Goal: Task Accomplishment & Management: Complete application form

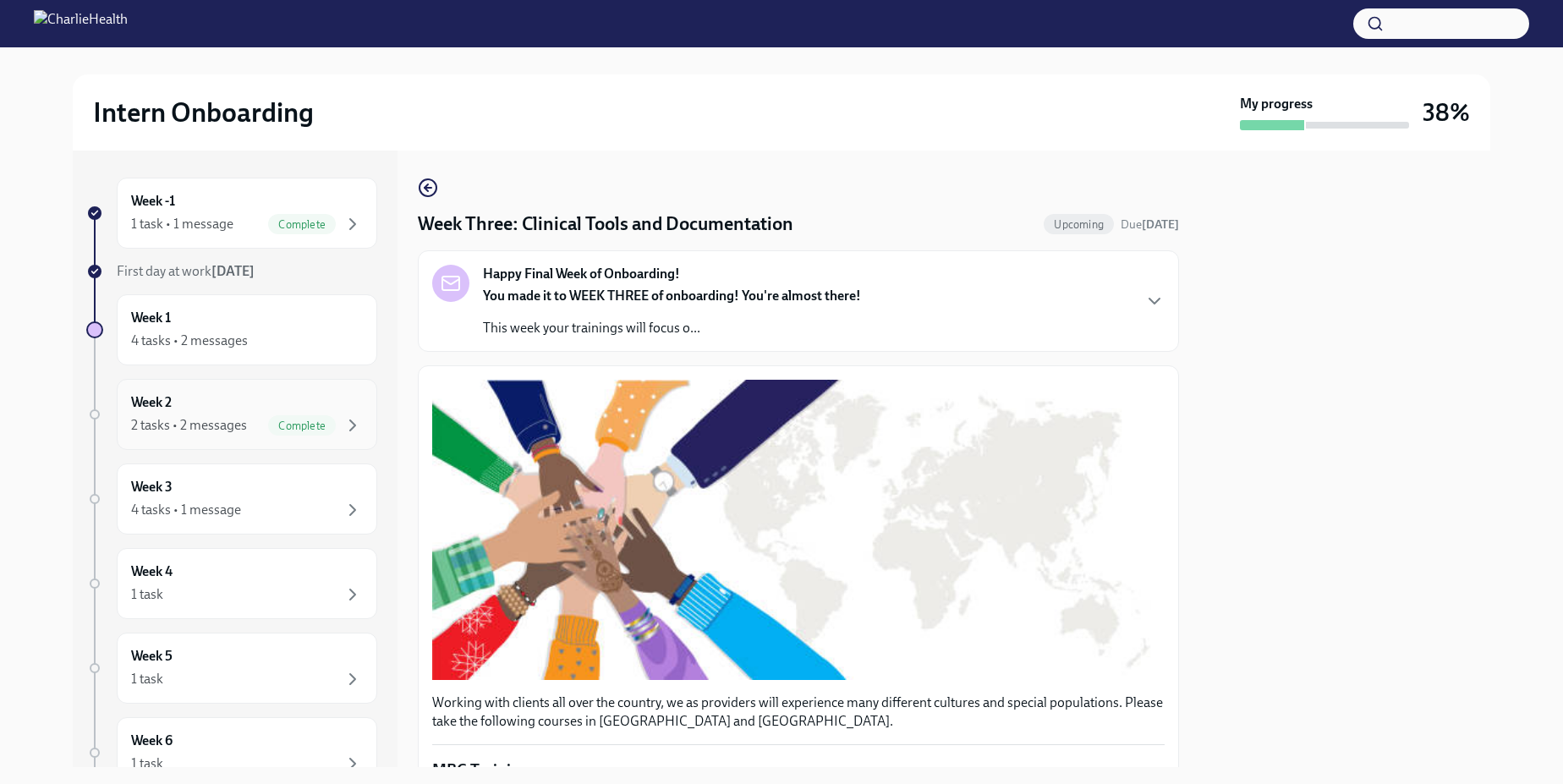
scroll to position [675, 0]
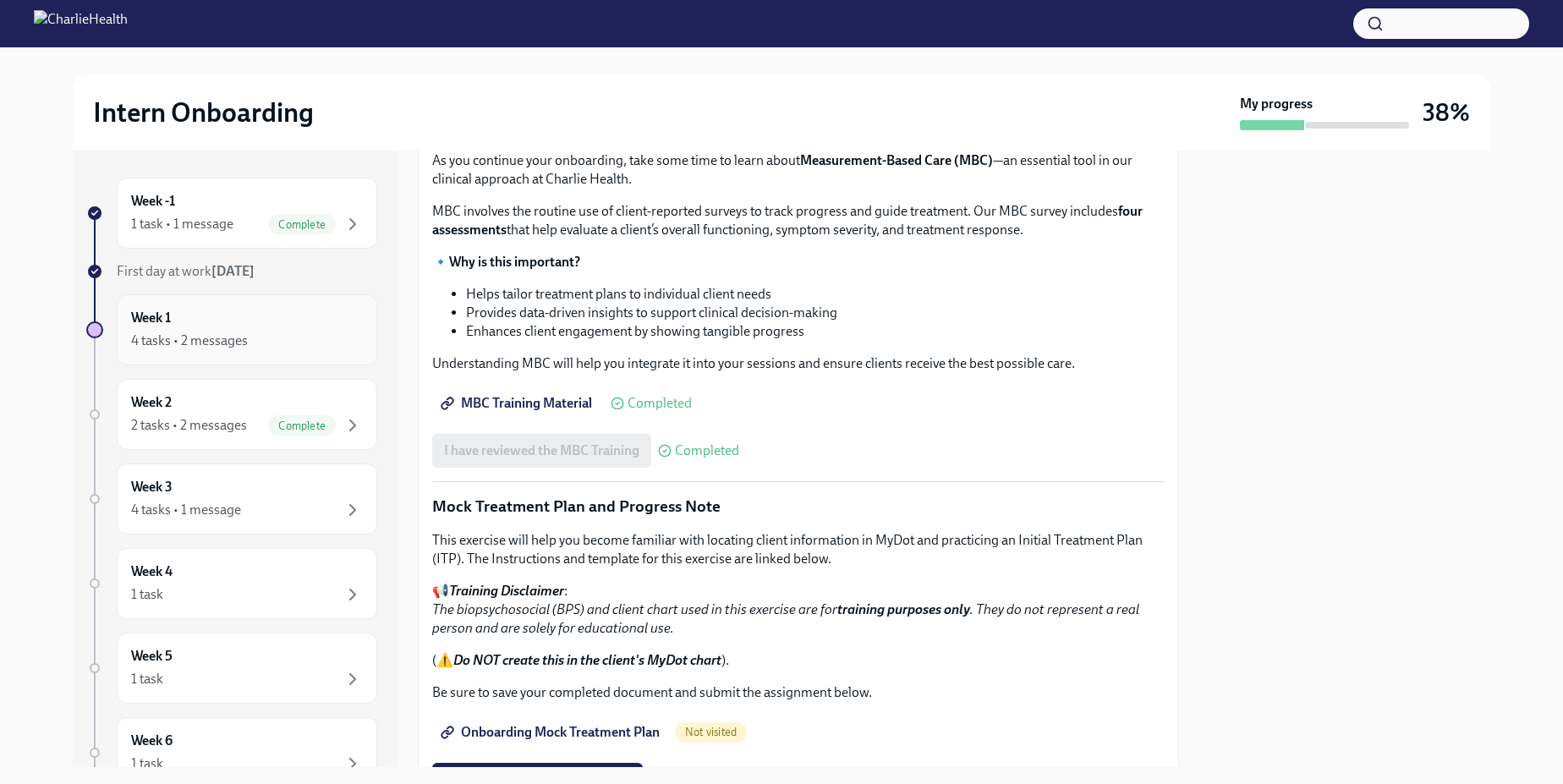
click at [244, 338] on div "4 tasks • 2 messages" at bounding box center [189, 341] width 117 height 19
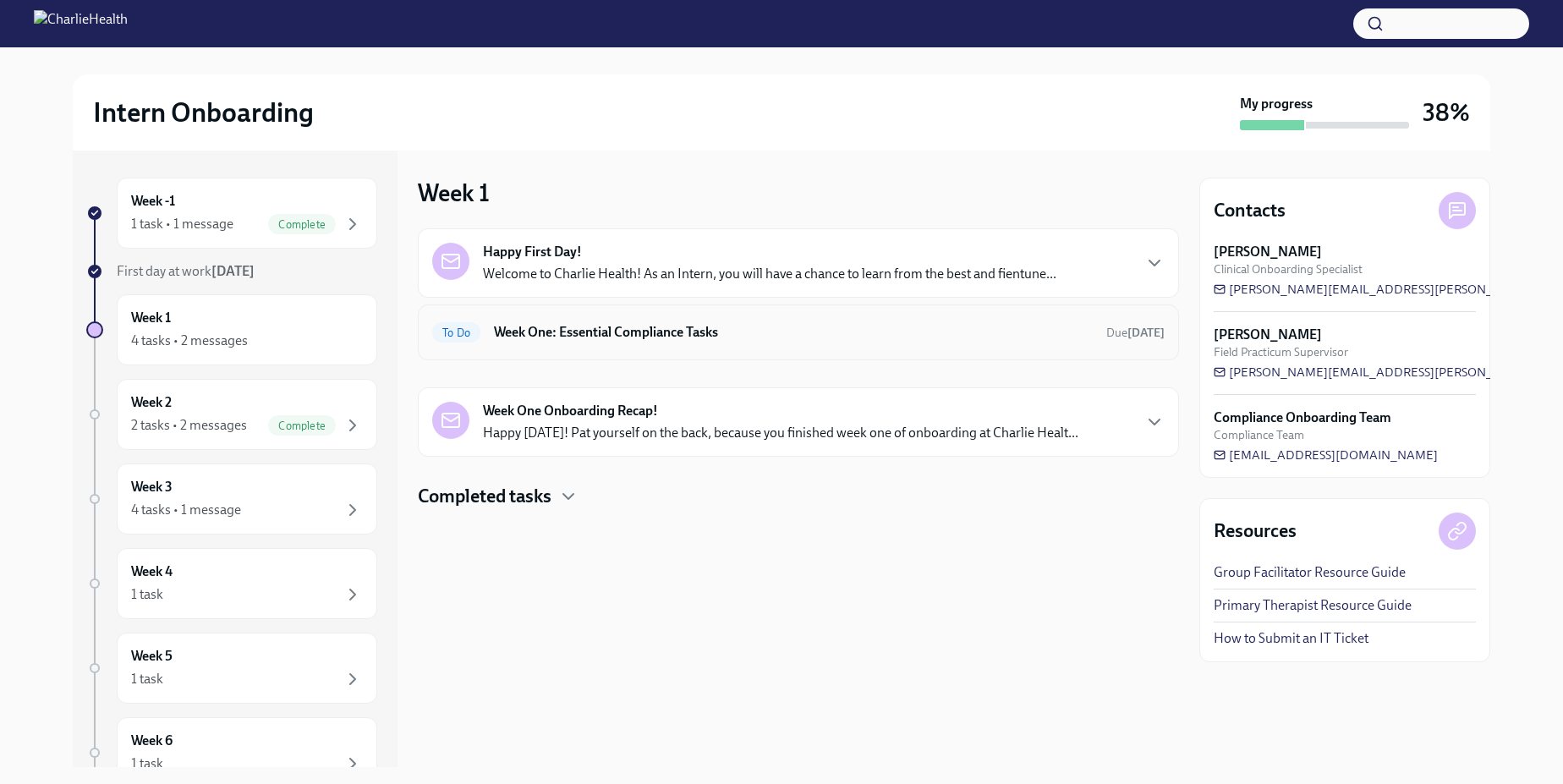
click at [593, 340] on h6 "Week One: Essential Compliance Tasks" at bounding box center [794, 332] width 599 height 19
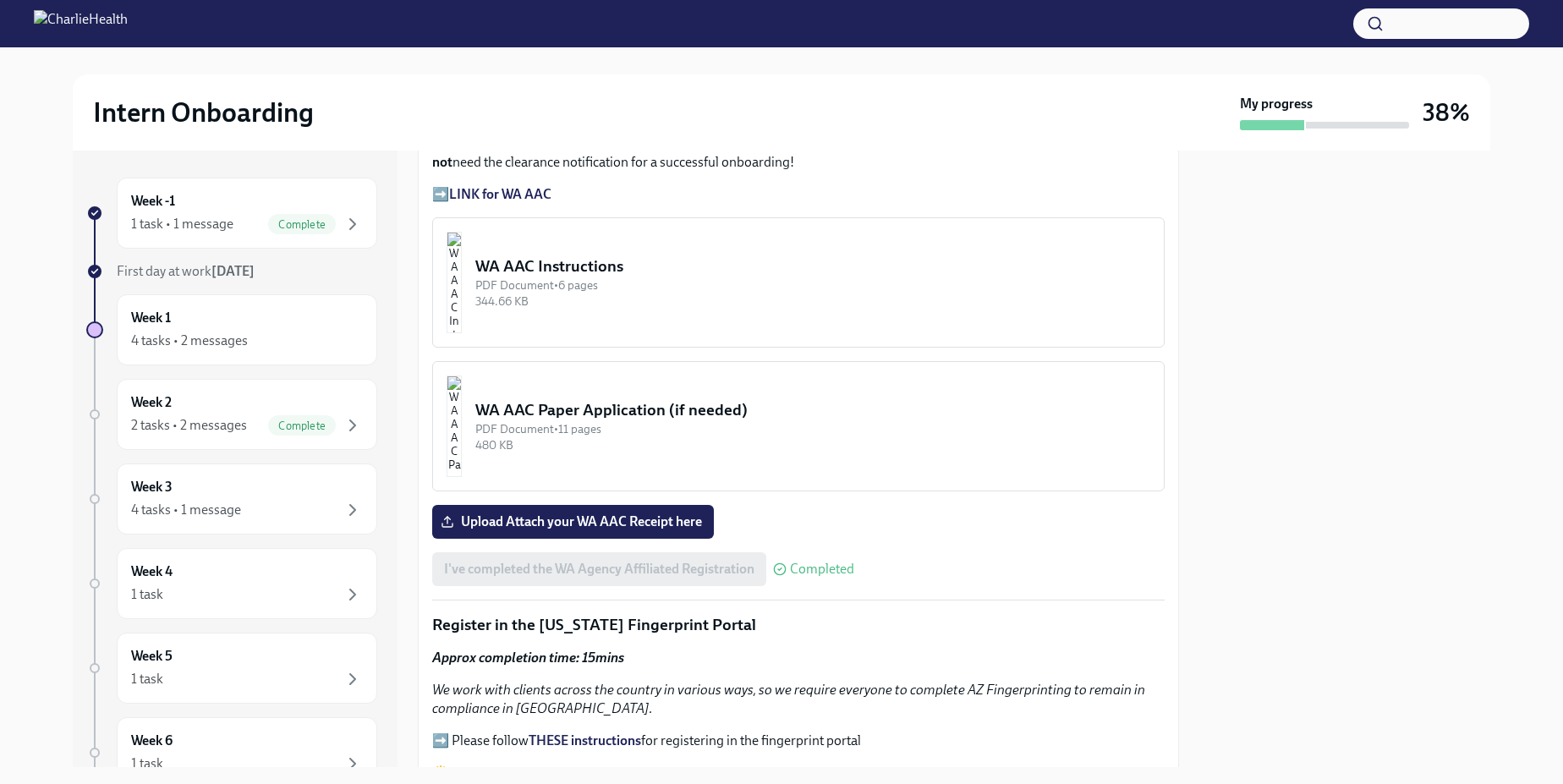
scroll to position [1250, 0]
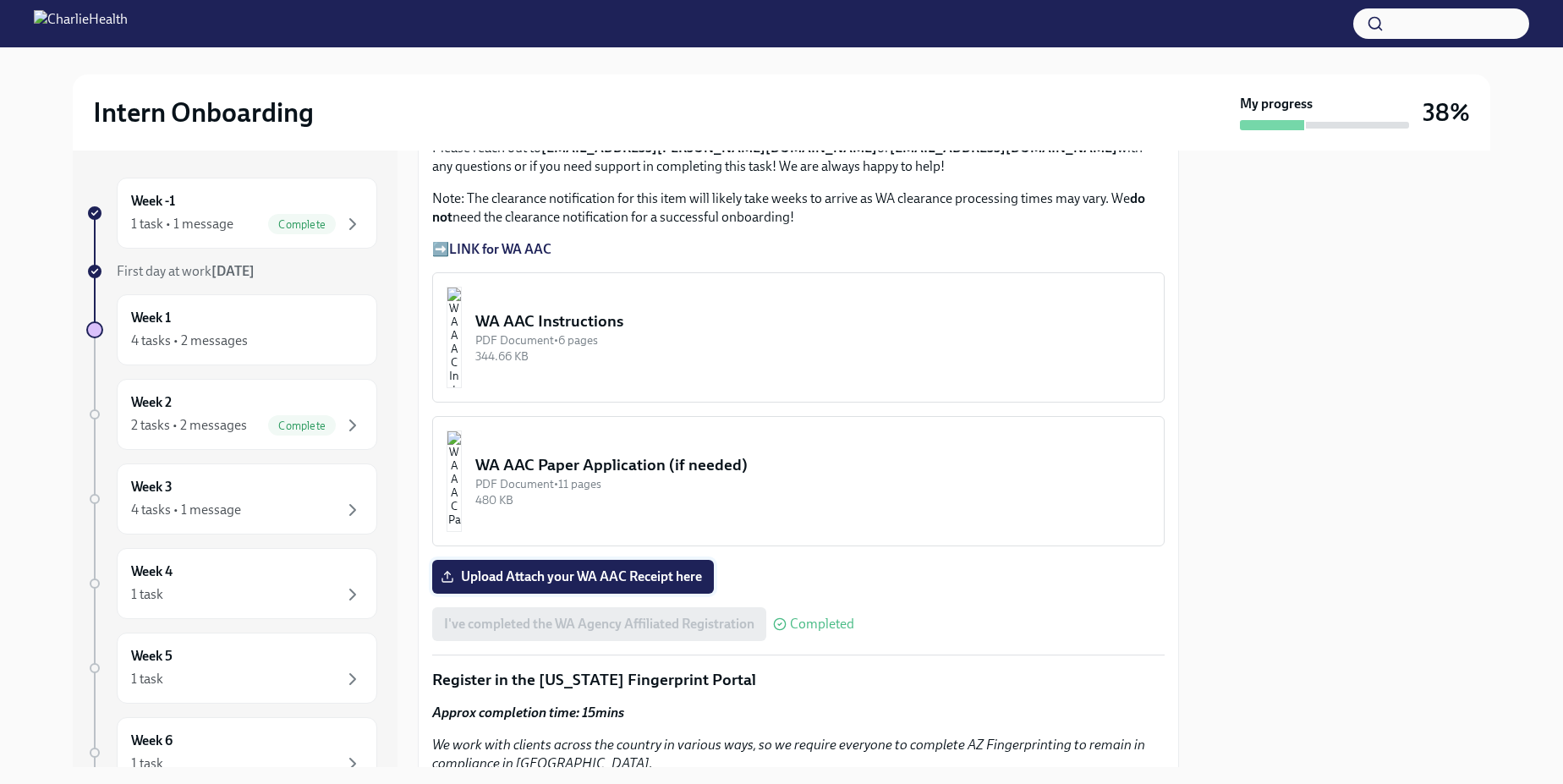
click at [667, 569] on span "Upload Attach your WA AAC Receipt here" at bounding box center [573, 577] width 258 height 17
click at [0, 0] on input "Upload Attach your WA AAC Receipt here" at bounding box center [0, 0] width 0 height 0
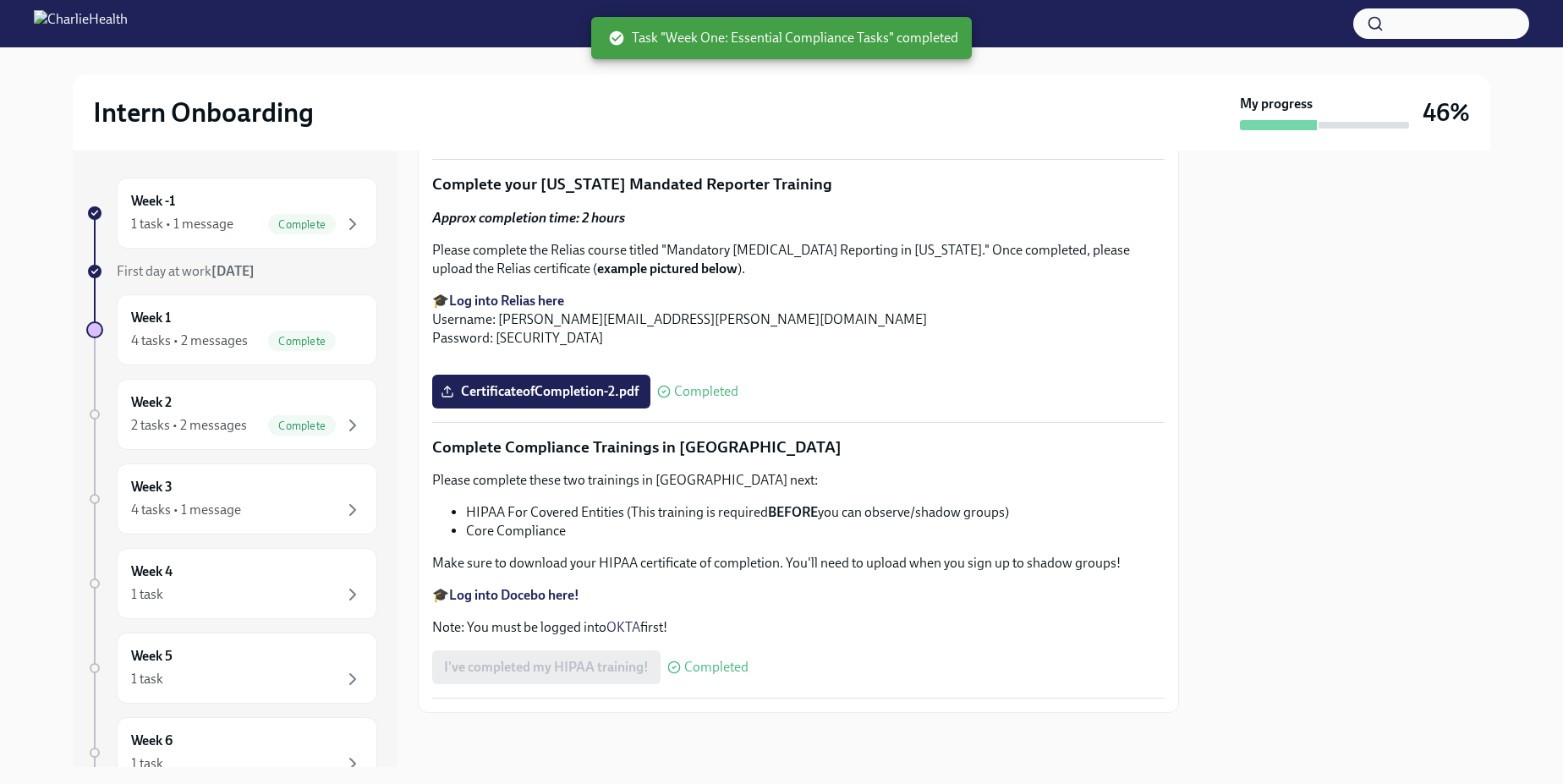
scroll to position [3898, 0]
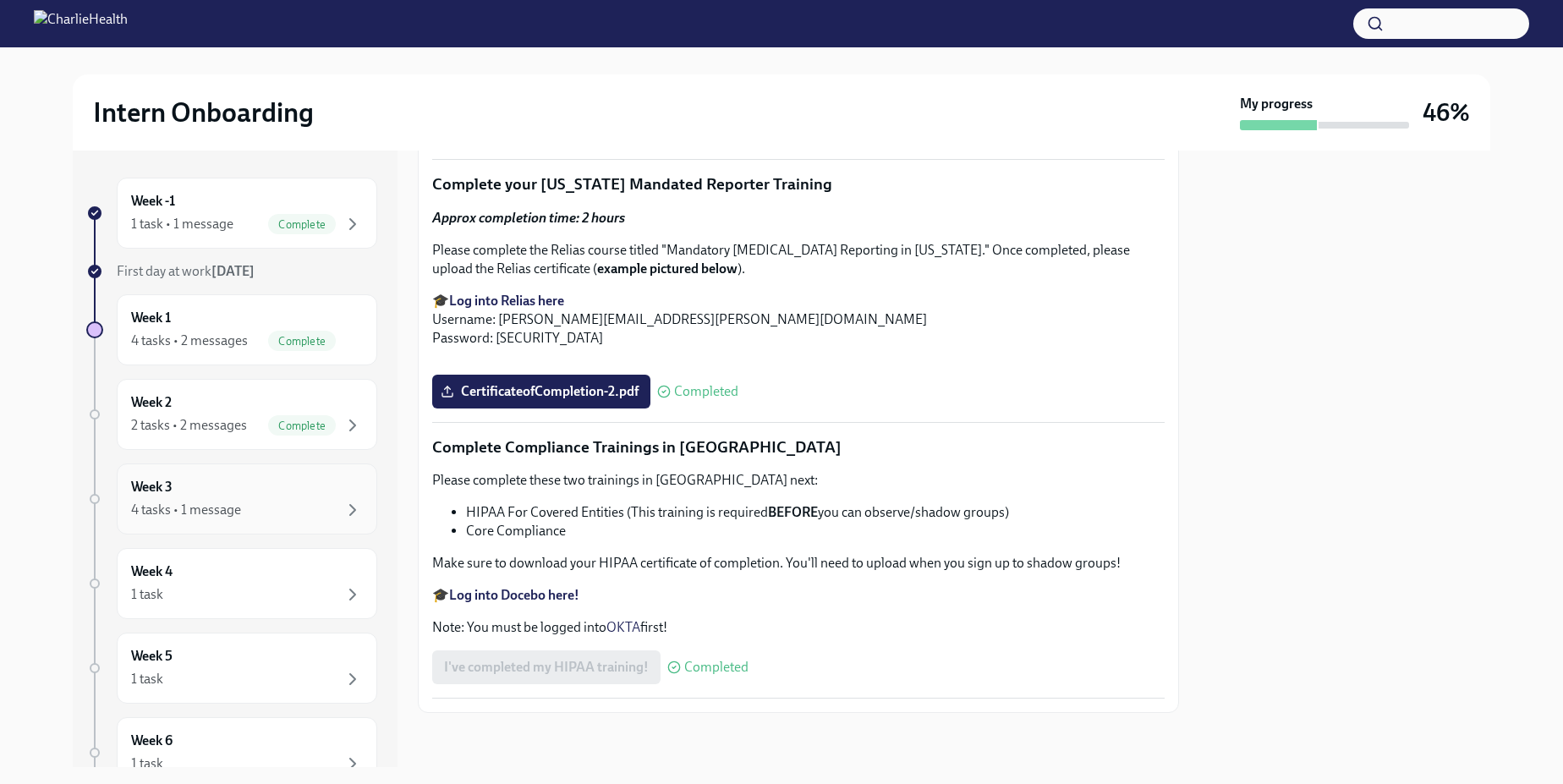
click at [233, 503] on div "4 tasks • 1 message" at bounding box center [186, 510] width 110 height 19
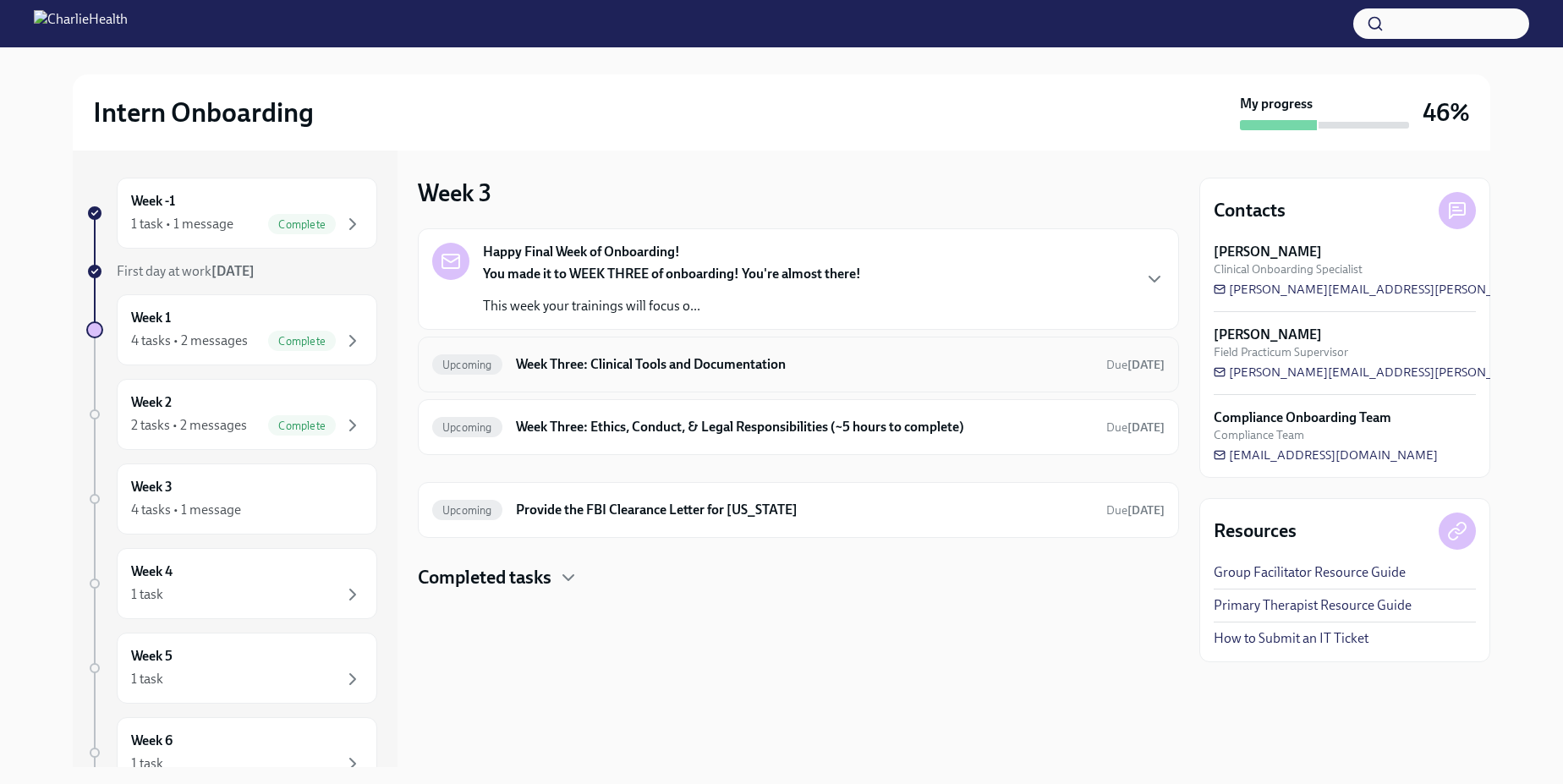
click at [659, 361] on h6 "Week Three: Clinical Tools and Documentation" at bounding box center [805, 364] width 577 height 19
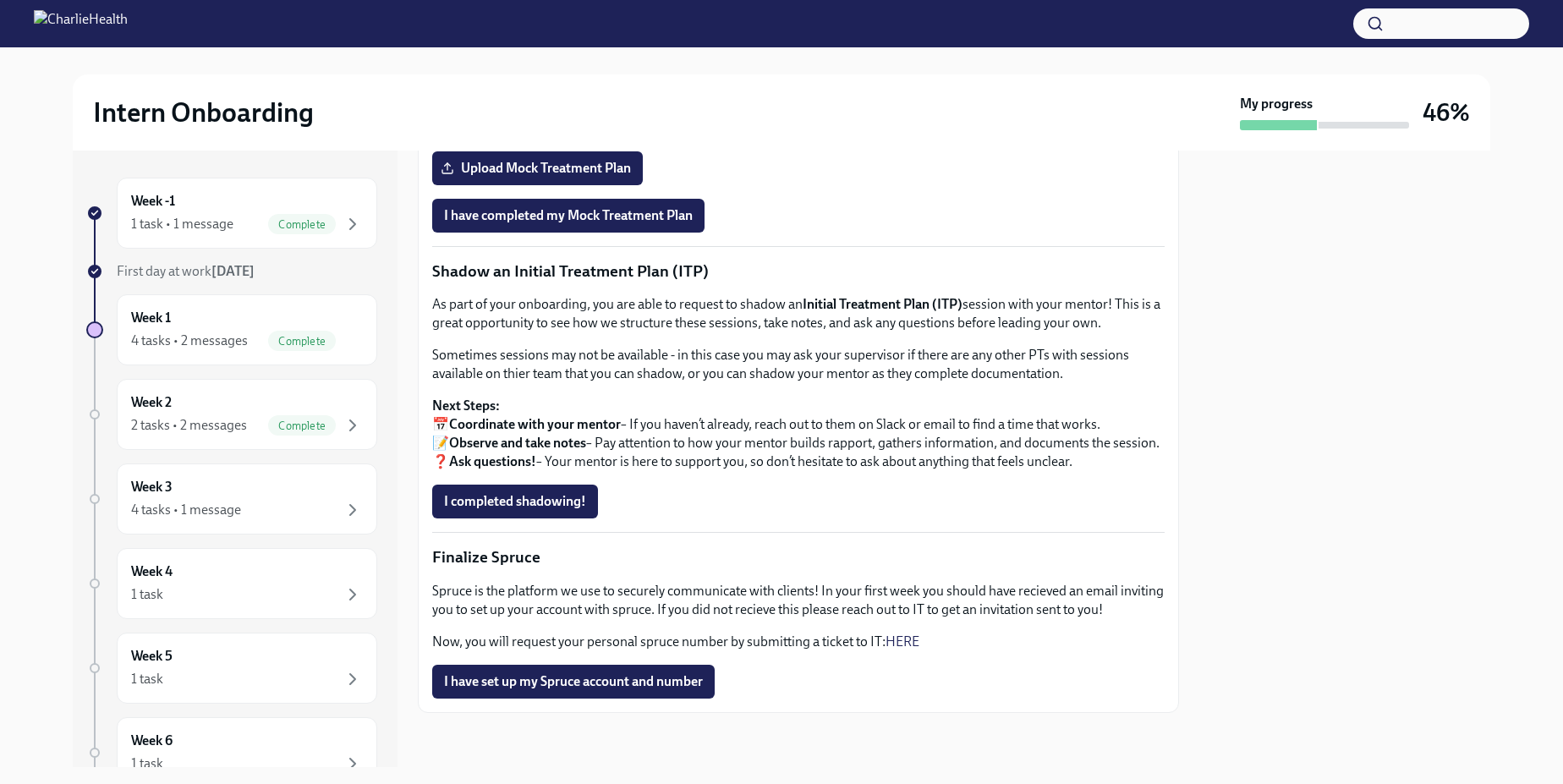
scroll to position [1307, 0]
click at [680, 680] on span "I have set up my Spruce account and number" at bounding box center [573, 682] width 259 height 17
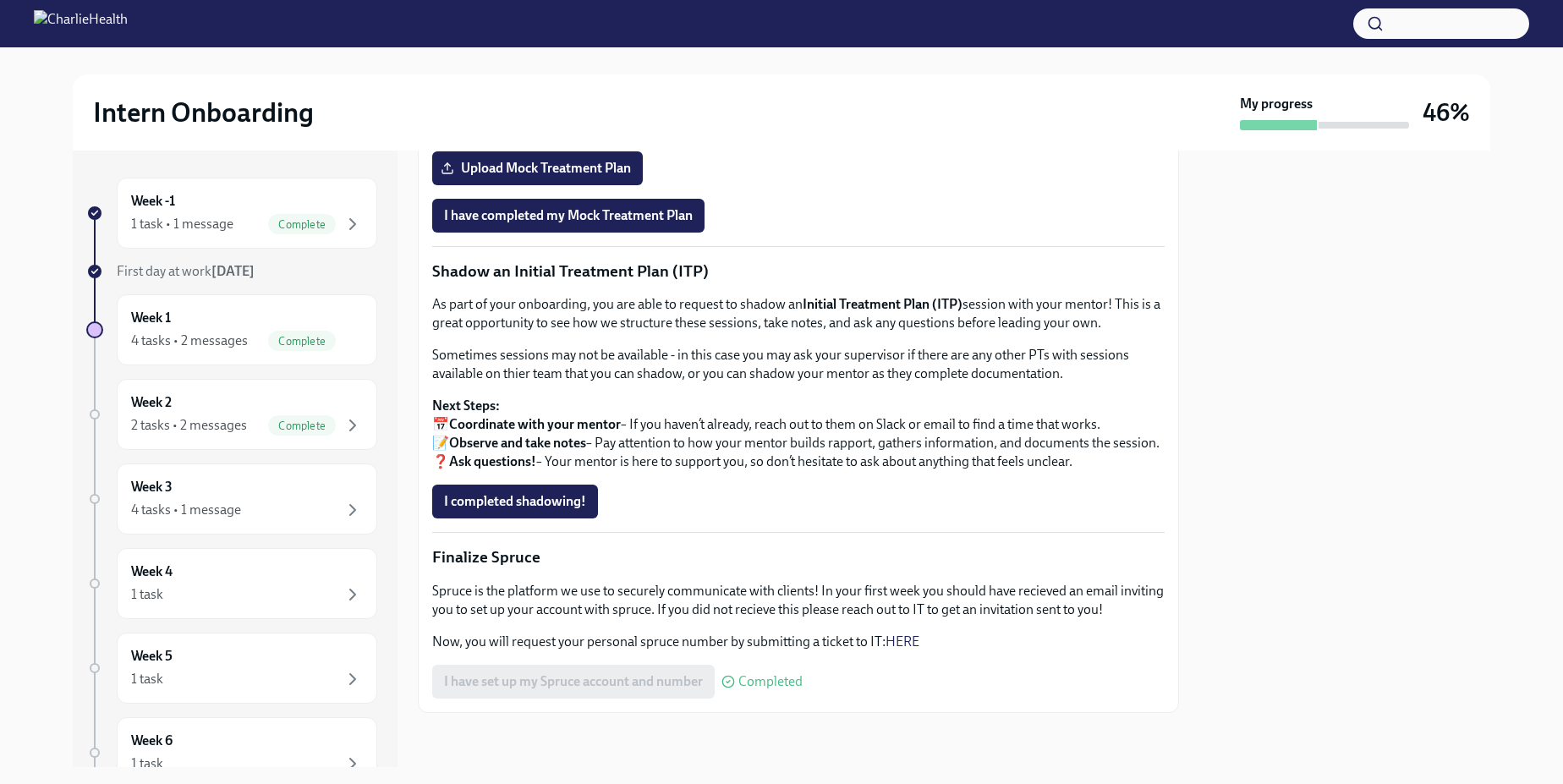
scroll to position [1114, 0]
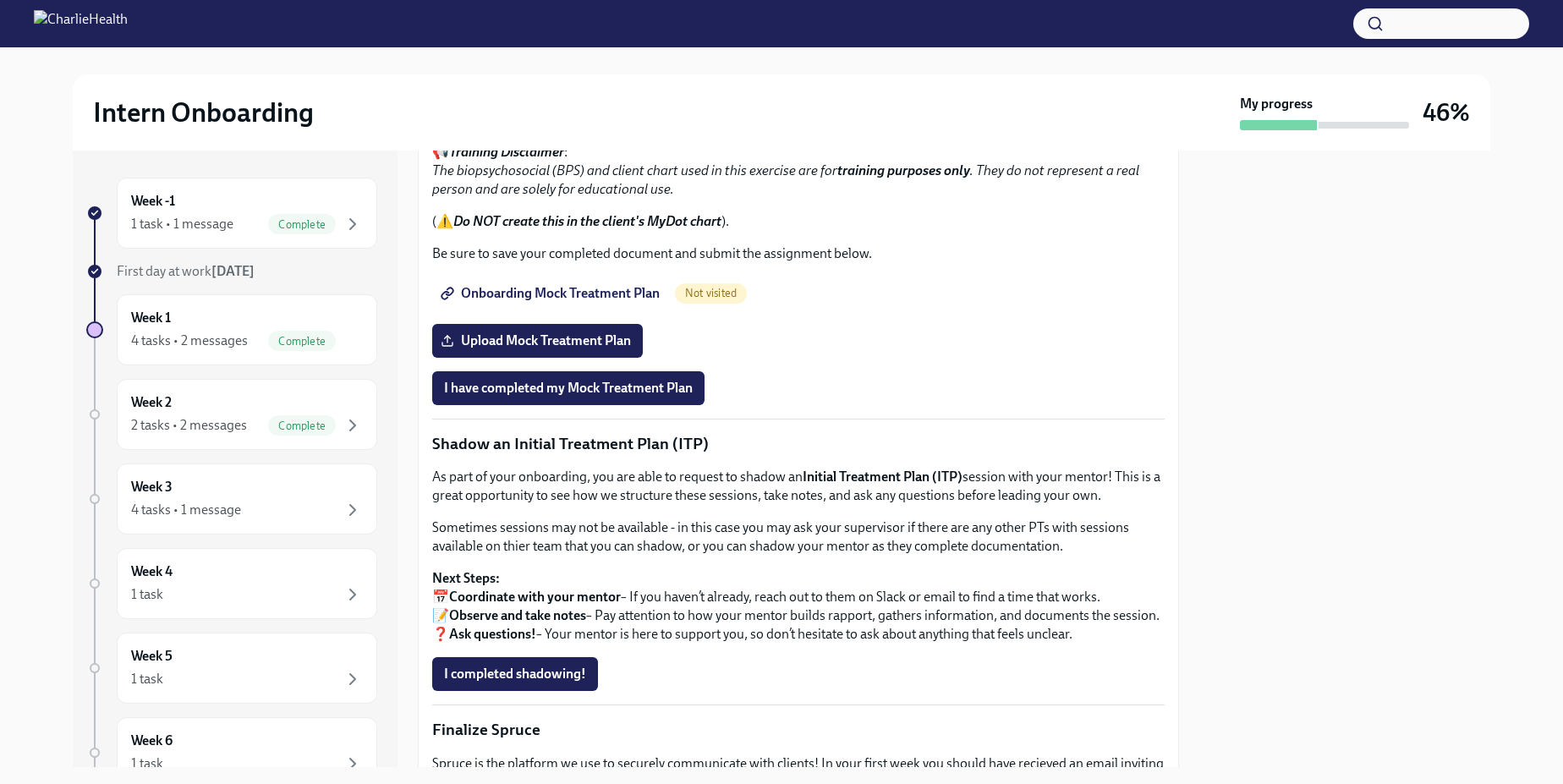
click at [1455, 255] on div at bounding box center [1345, 458] width 291 height 616
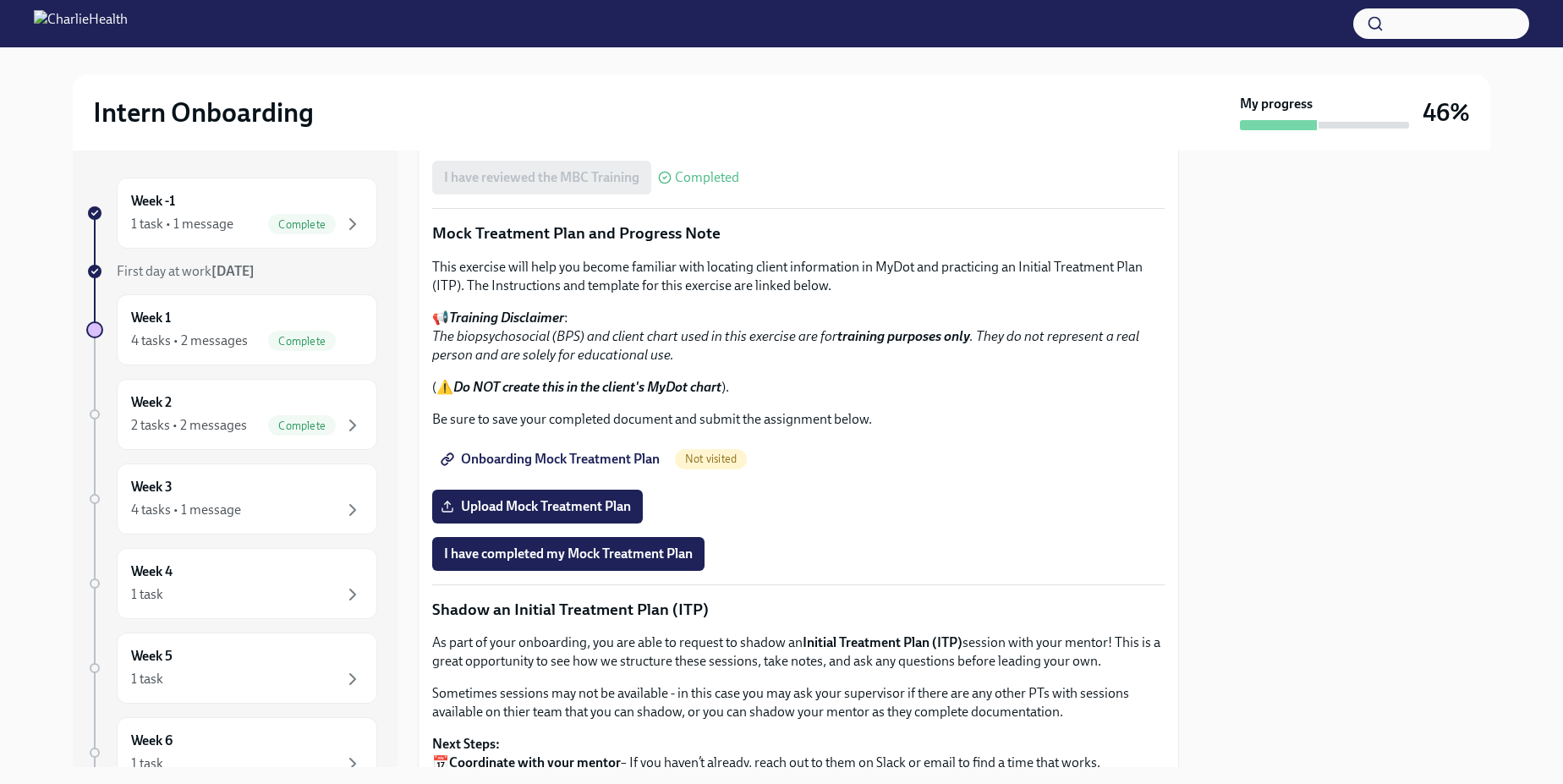
scroll to position [921, 0]
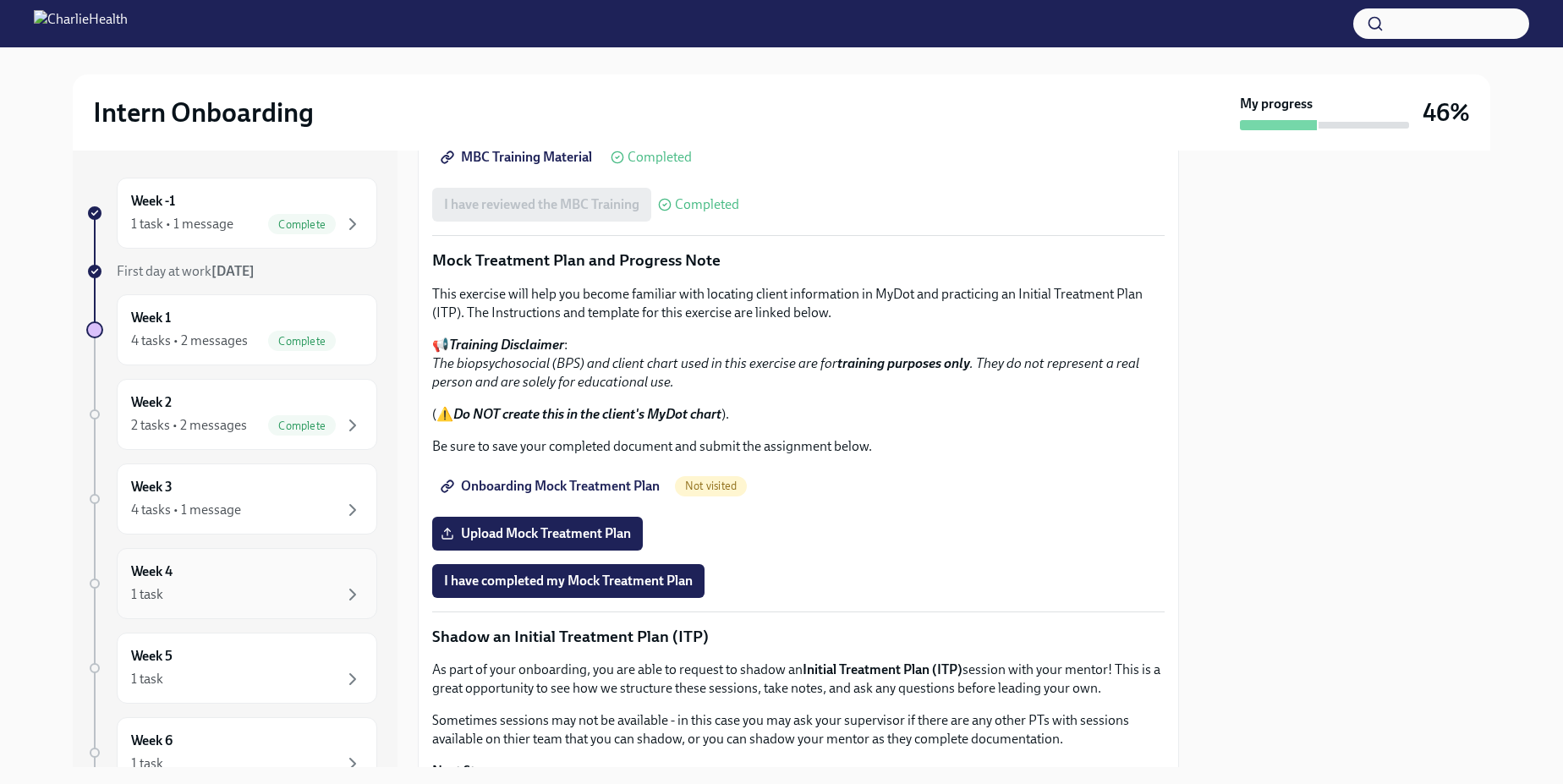
click at [318, 576] on div "Week 4 1 task" at bounding box center [247, 583] width 231 height 42
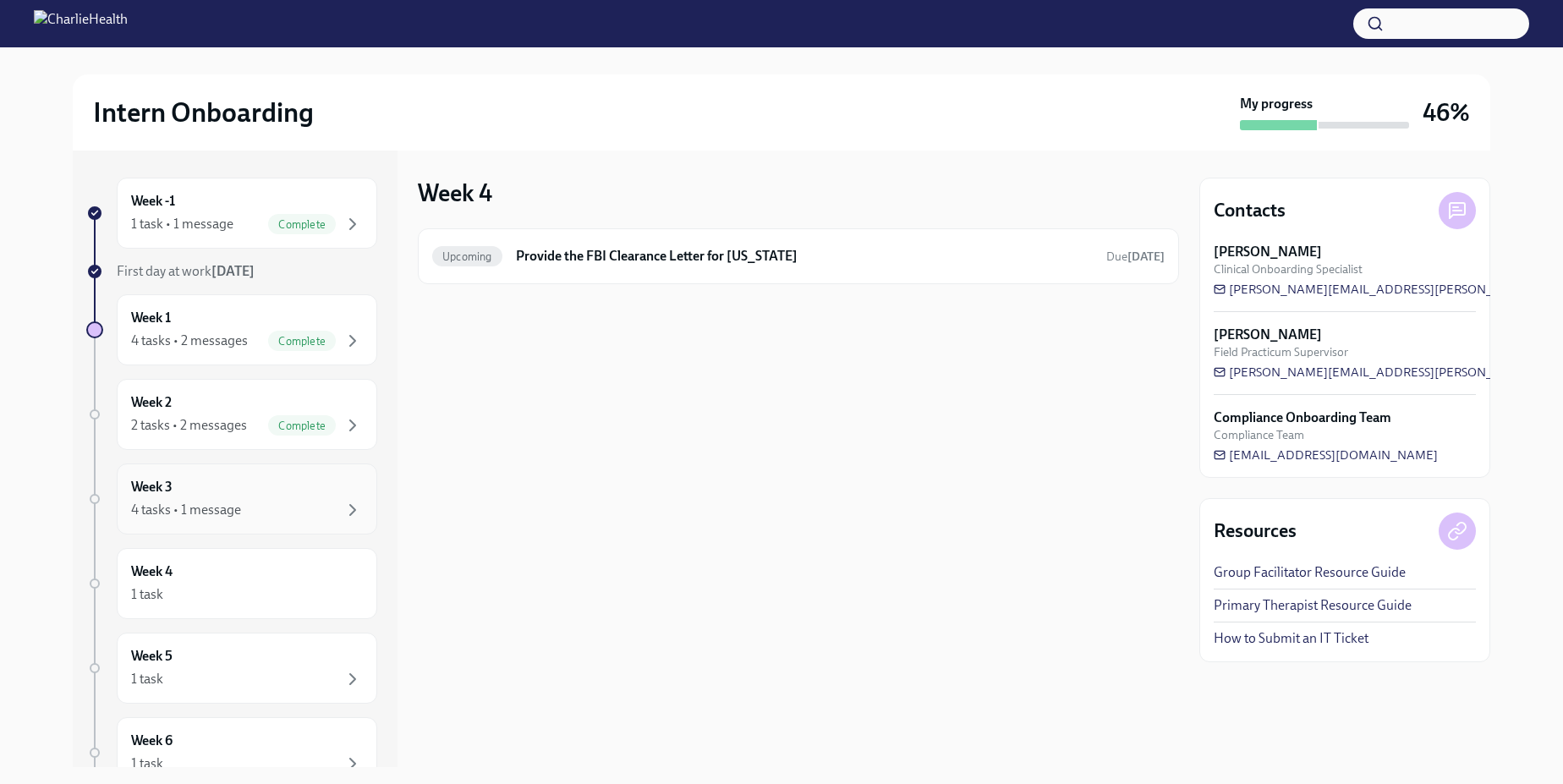
click at [256, 493] on div "Week 3 4 tasks • 1 message" at bounding box center [247, 499] width 231 height 42
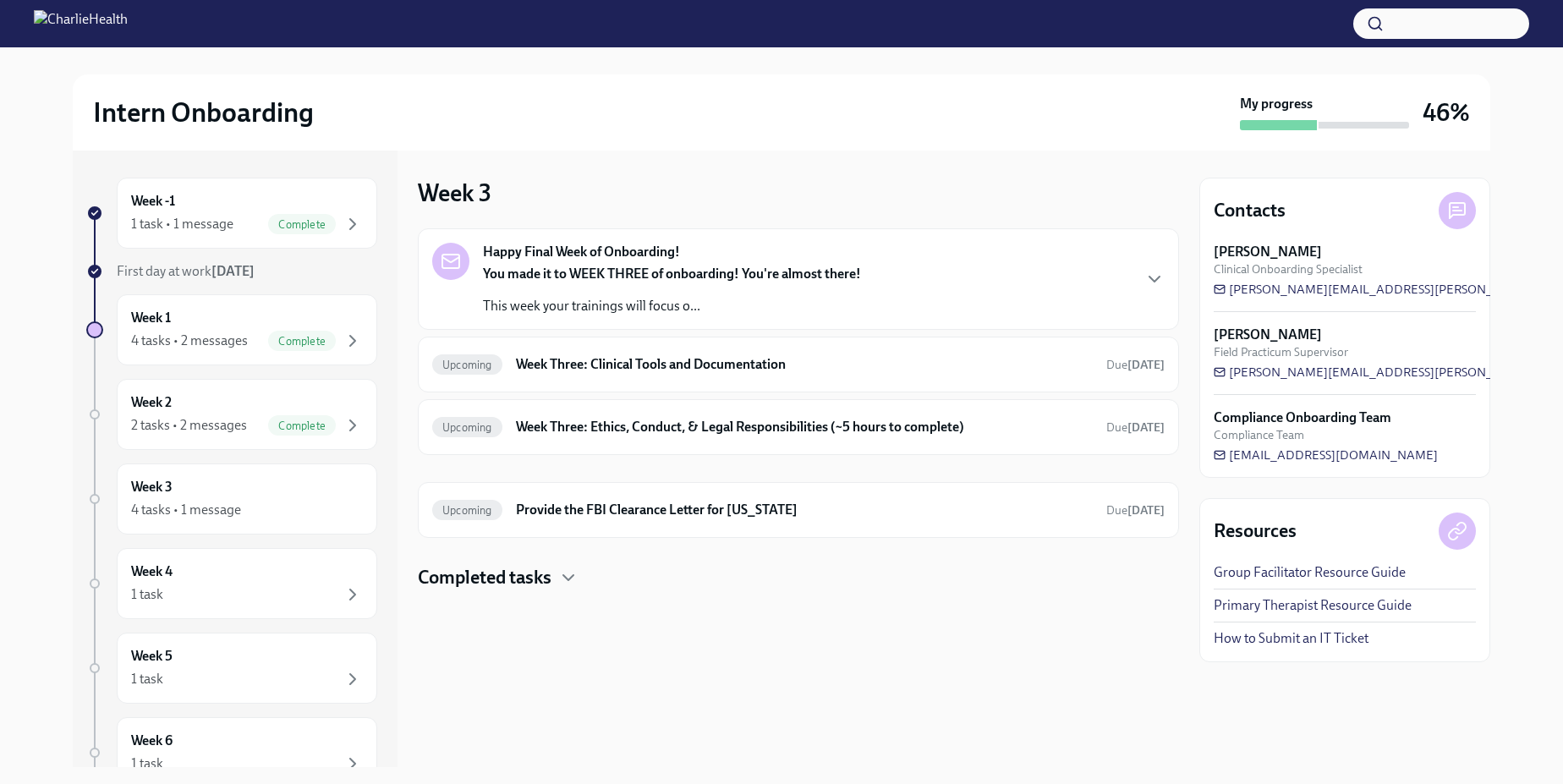
click at [523, 579] on h4 "Completed tasks" at bounding box center [484, 577] width 134 height 25
click at [697, 579] on div "Completed tasks" at bounding box center [799, 577] width 762 height 25
